Goal: Use online tool/utility

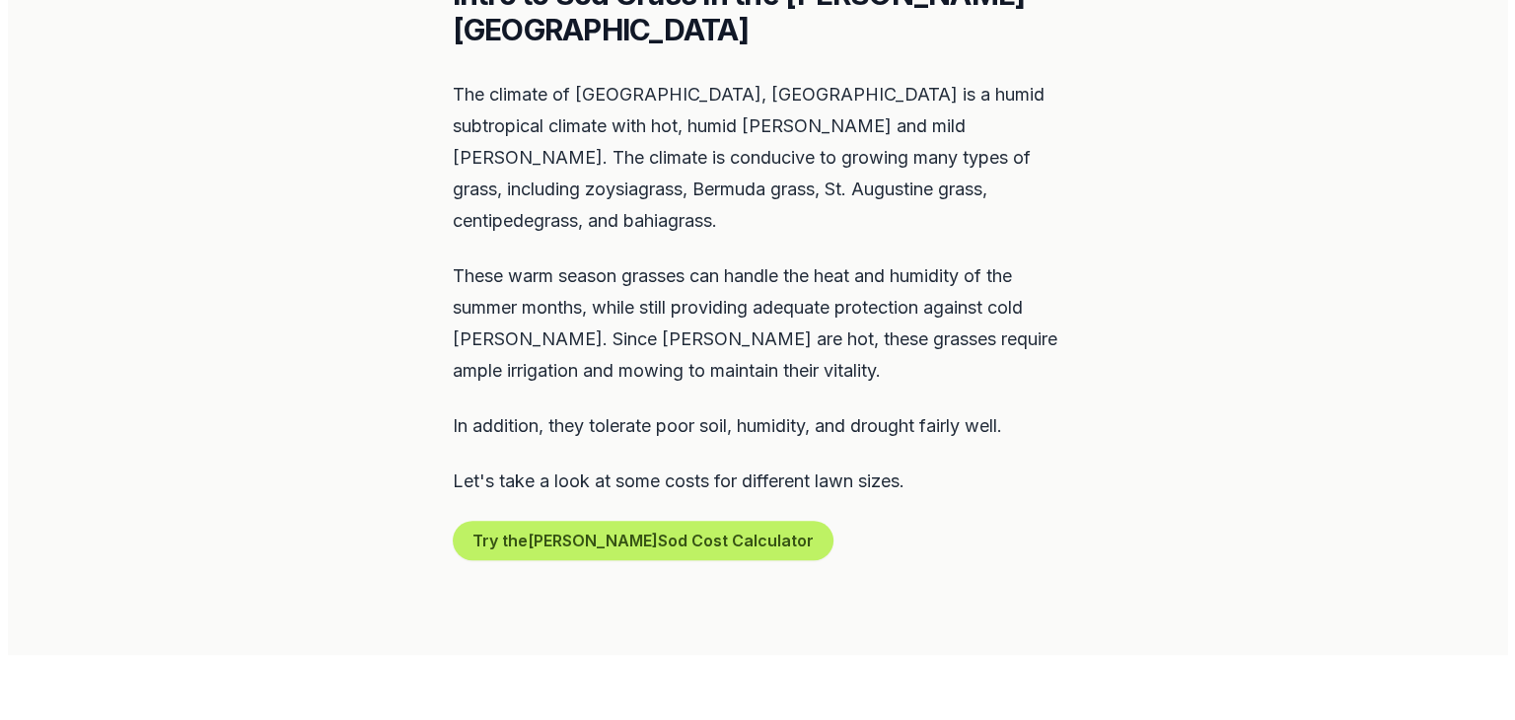
scroll to position [986, 0]
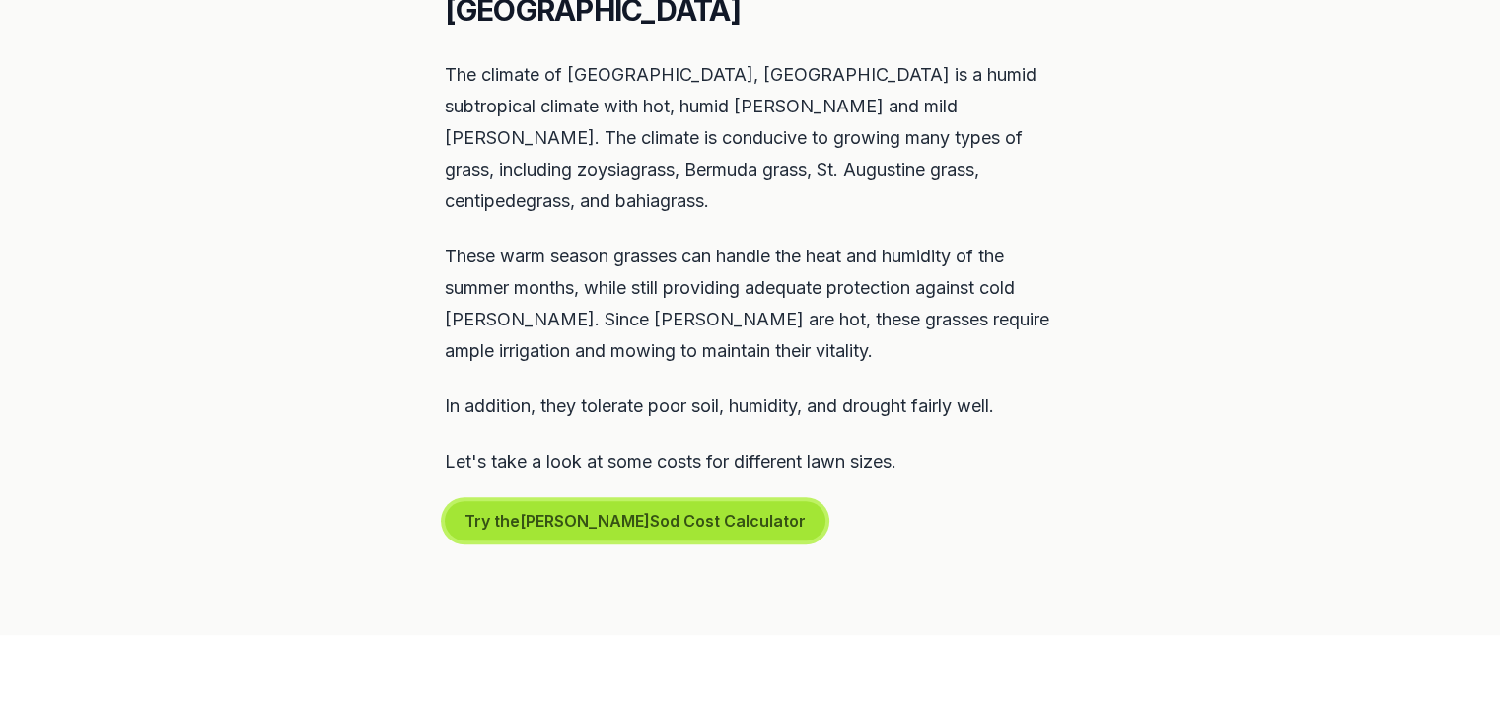
click at [677, 501] on button "Try the Daphne Sod Cost Calculator" at bounding box center [635, 520] width 381 height 39
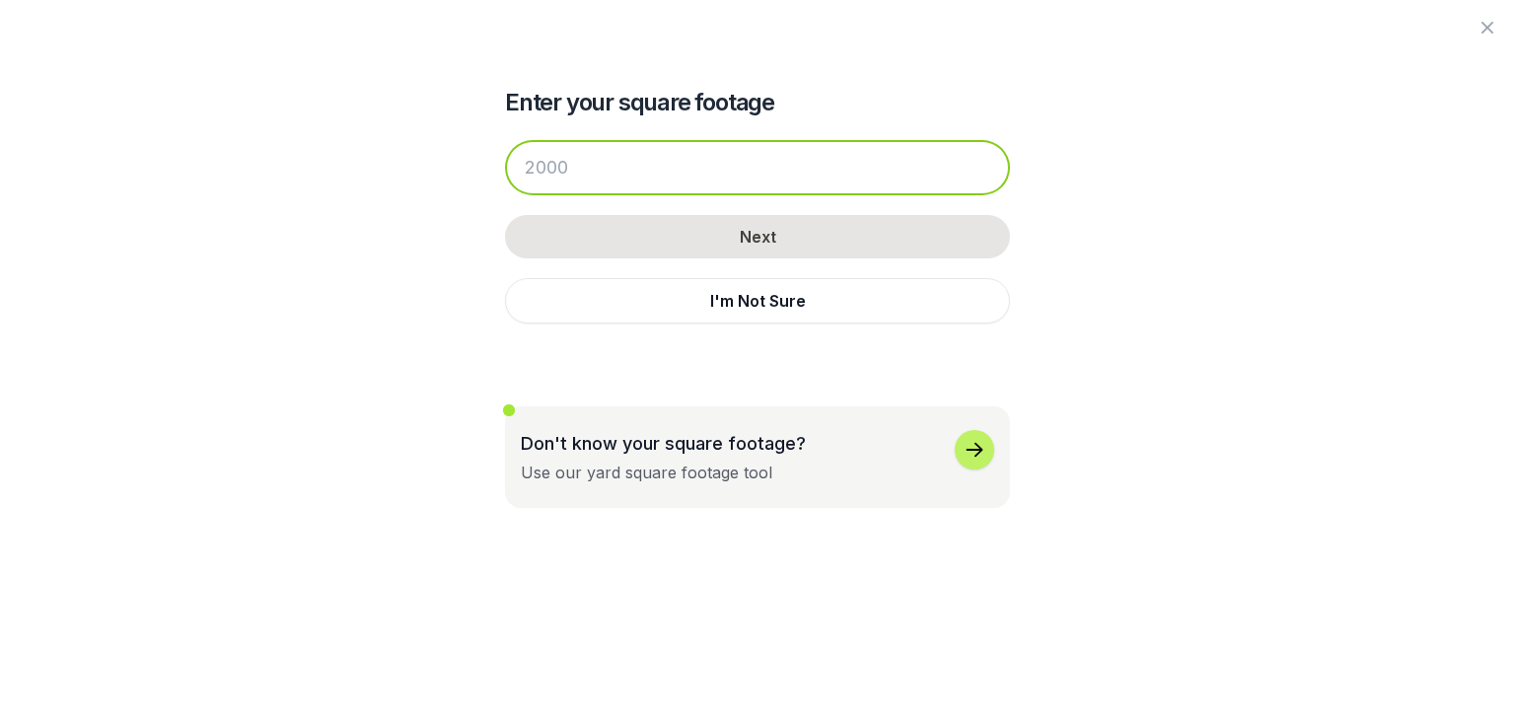
click at [602, 167] on input "number" at bounding box center [757, 167] width 505 height 55
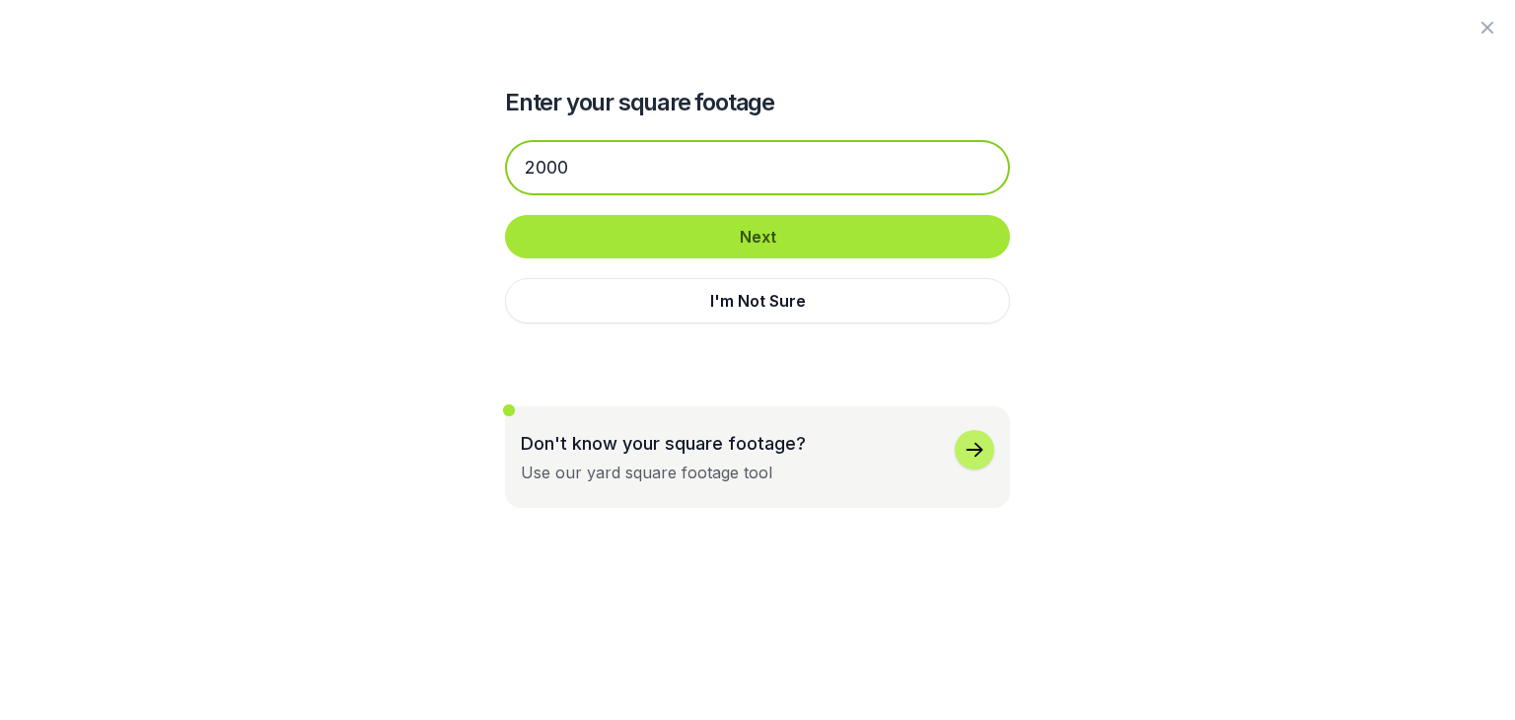
type input "2000"
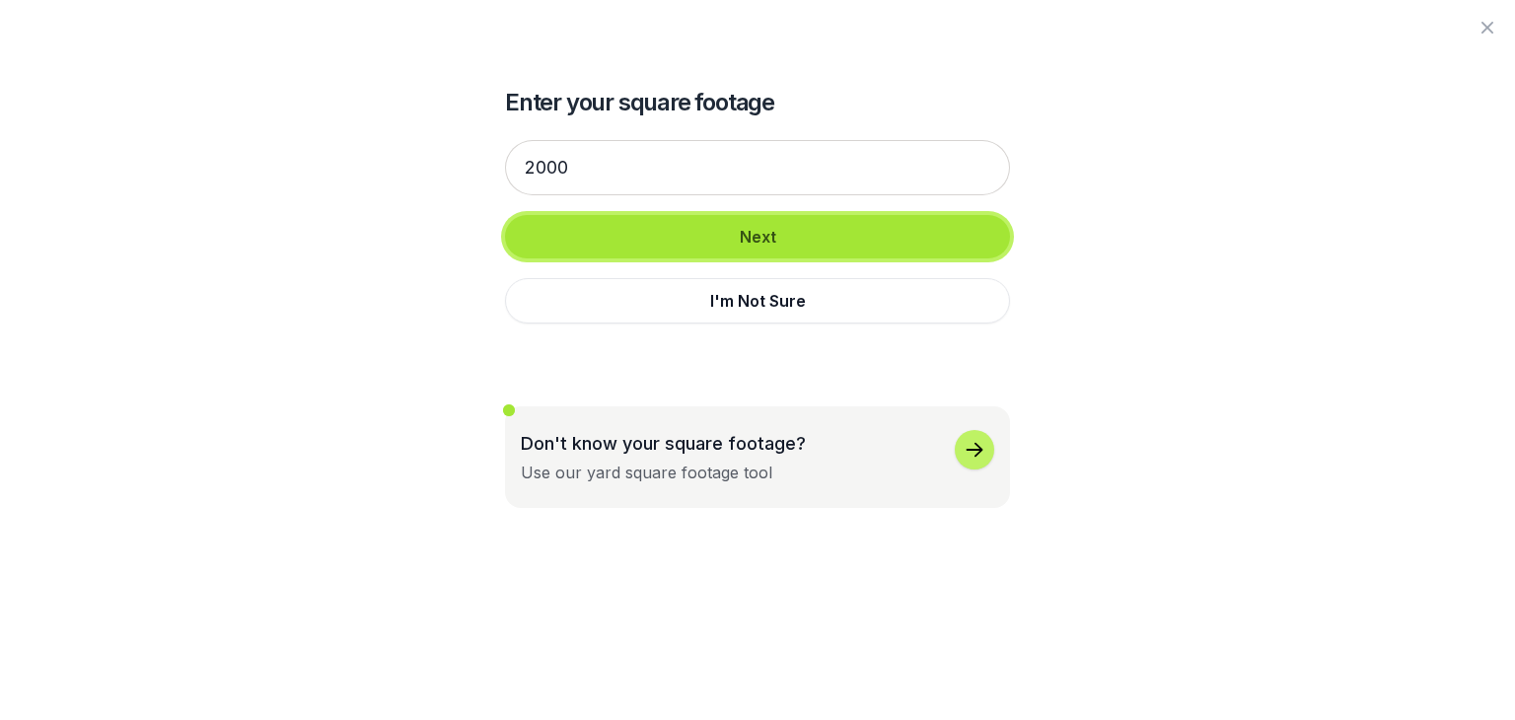
click at [623, 225] on button "Next" at bounding box center [757, 236] width 505 height 43
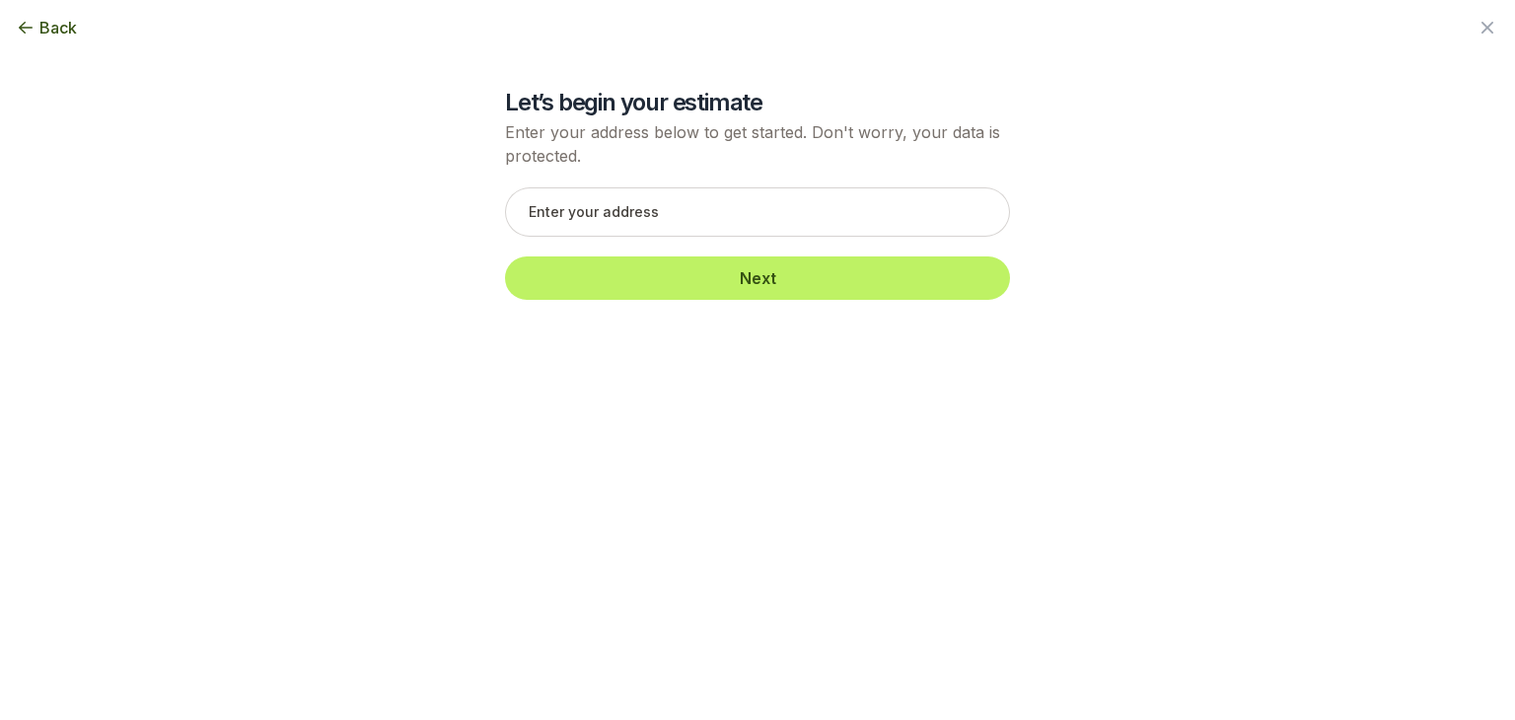
click at [41, 14] on div "Back" at bounding box center [757, 27] width 1515 height 55
click at [35, 25] on icon "button" at bounding box center [26, 28] width 20 height 20
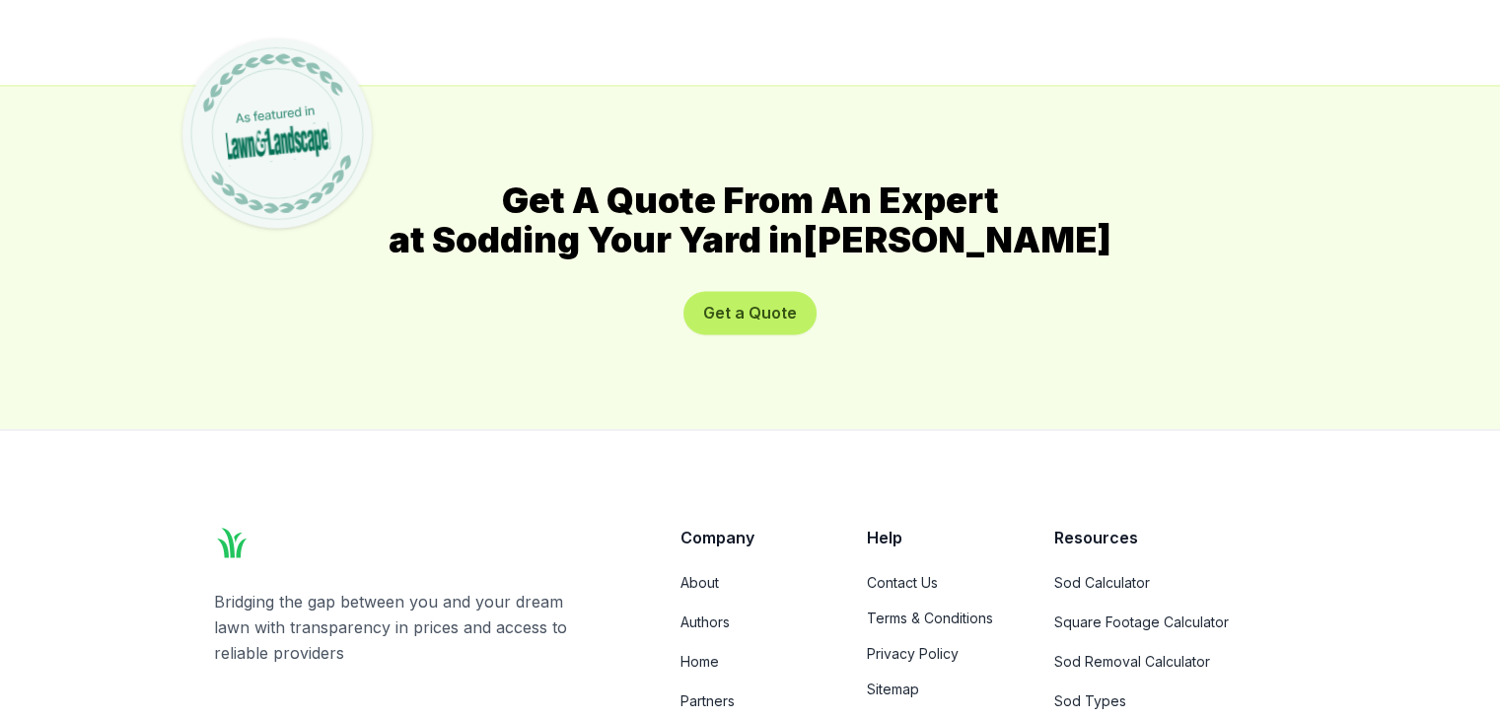
scroll to position [10830, 0]
drag, startPoint x: 758, startPoint y: 114, endPoint x: 647, endPoint y: 166, distance: 121.8
click at [647, 166] on div "Get A Quote From An Expert at Sodding Your Yard in [GEOGRAPHIC_DATA] Get a Quote" at bounding box center [750, 256] width 1136 height 343
